Goal: Information Seeking & Learning: Learn about a topic

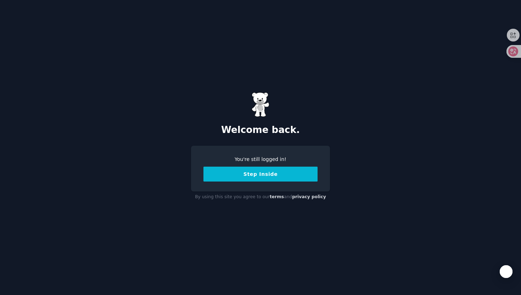
click at [255, 173] on button "Step Inside" at bounding box center [260, 174] width 114 height 15
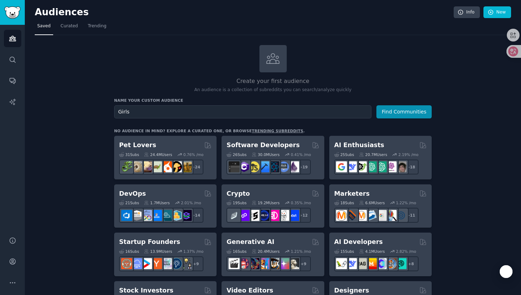
type input "Girls"
click at [376, 105] on button "Find Communities" at bounding box center [403, 111] width 55 height 13
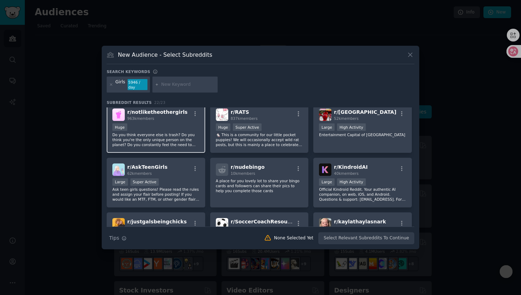
scroll to position [223, 0]
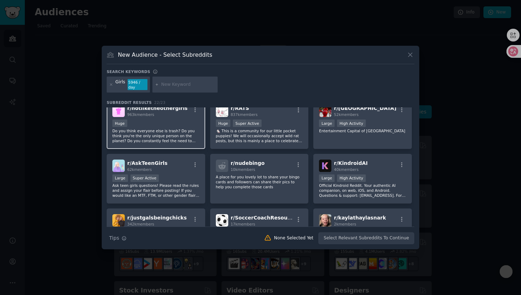
click at [179, 131] on p "Do you think everyone else is trash? Do you think you're the only unique person…" at bounding box center [155, 135] width 87 height 15
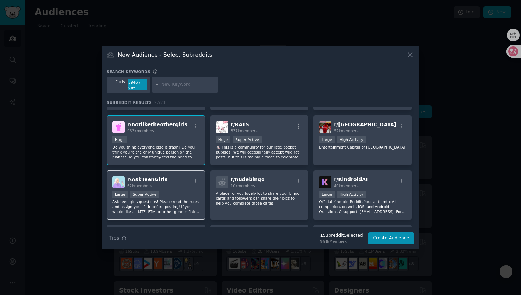
scroll to position [206, 0]
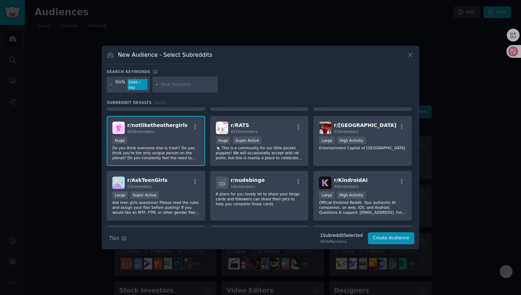
click at [193, 123] on div "r/ notliketheothergirls 963k members" at bounding box center [155, 128] width 87 height 12
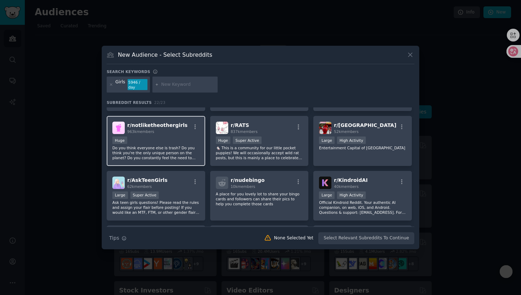
click at [136, 124] on span "r/ notliketheothergirls" at bounding box center [157, 125] width 60 height 6
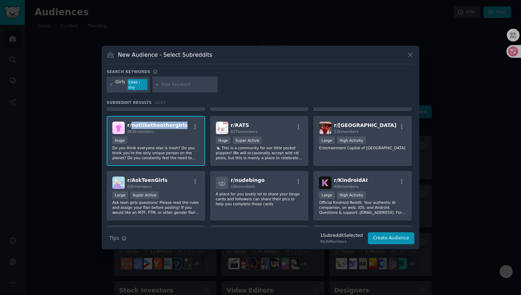
click at [136, 124] on span "r/ notliketheothergirls" at bounding box center [157, 125] width 60 height 6
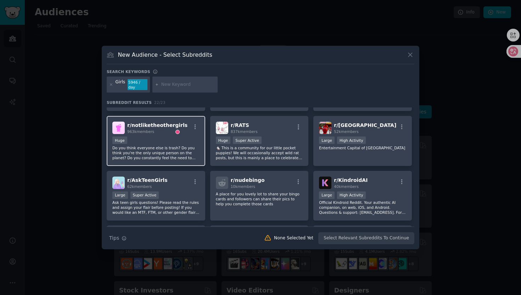
click at [185, 146] on p "Do you think everyone else is trash? Do you think you're the only unique person…" at bounding box center [155, 152] width 87 height 15
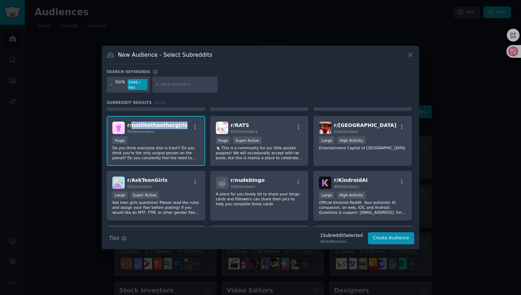
drag, startPoint x: 131, startPoint y: 124, endPoint x: 179, endPoint y: 125, distance: 47.9
click at [179, 125] on div "r/ notliketheothergirls 963k members" at bounding box center [155, 128] width 87 height 12
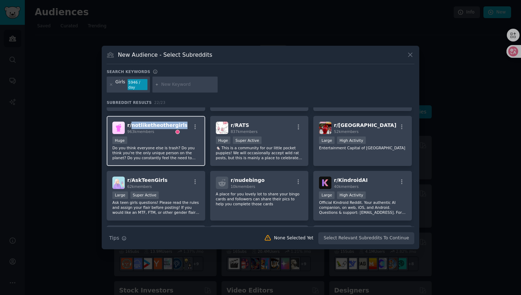
copy span "notliketheothergirls"
click at [320, 77] on div "Girls 5946 / day" at bounding box center [261, 86] width 308 height 19
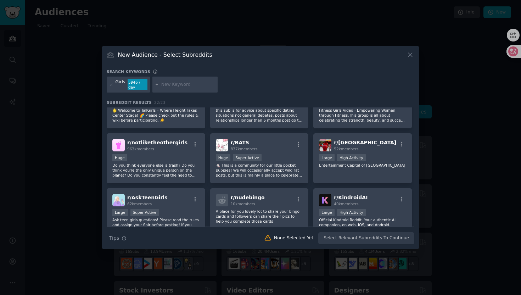
scroll to position [198, 0]
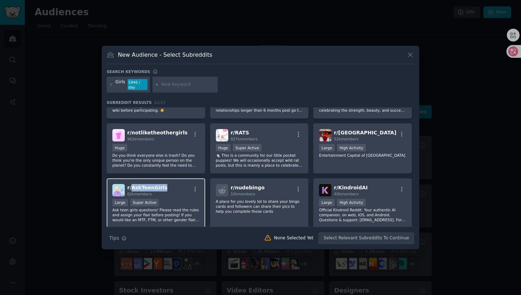
drag, startPoint x: 132, startPoint y: 188, endPoint x: 163, endPoint y: 190, distance: 30.9
click at [163, 189] on div "r/ AskTeenGirls 62k members" at bounding box center [155, 190] width 87 height 12
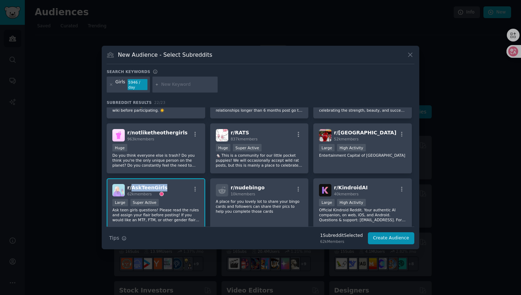
copy span "AskTeenGirls"
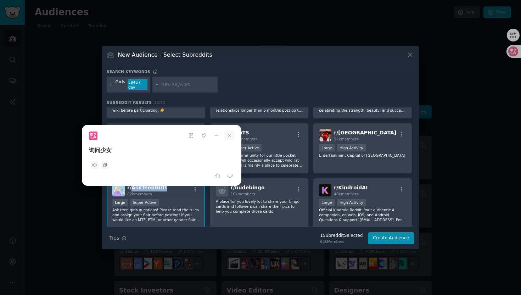
click at [228, 139] on icon at bounding box center [229, 135] width 10 height 10
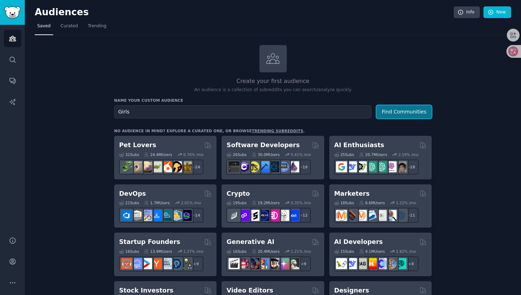
click at [393, 113] on button "Find Communities" at bounding box center [403, 111] width 55 height 13
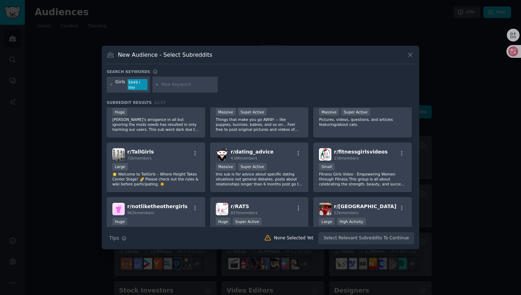
scroll to position [123, 0]
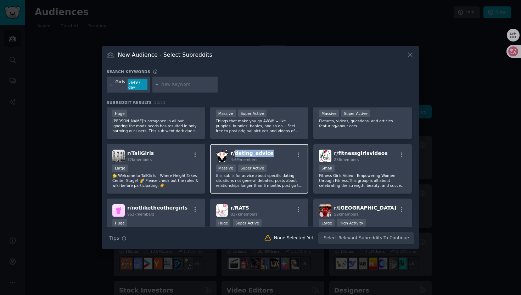
drag, startPoint x: 234, startPoint y: 151, endPoint x: 267, endPoint y: 151, distance: 33.0
click at [267, 151] on div "r/ dating_advice 4.6M members" at bounding box center [259, 156] width 87 height 12
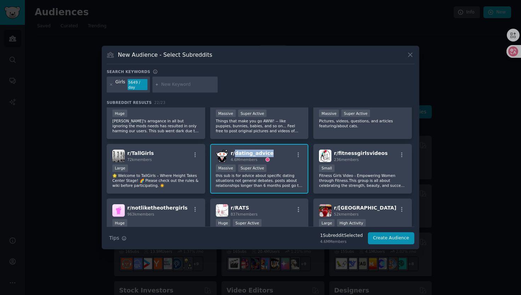
copy span "dating_advice"
